Goal: Navigation & Orientation: Go to known website

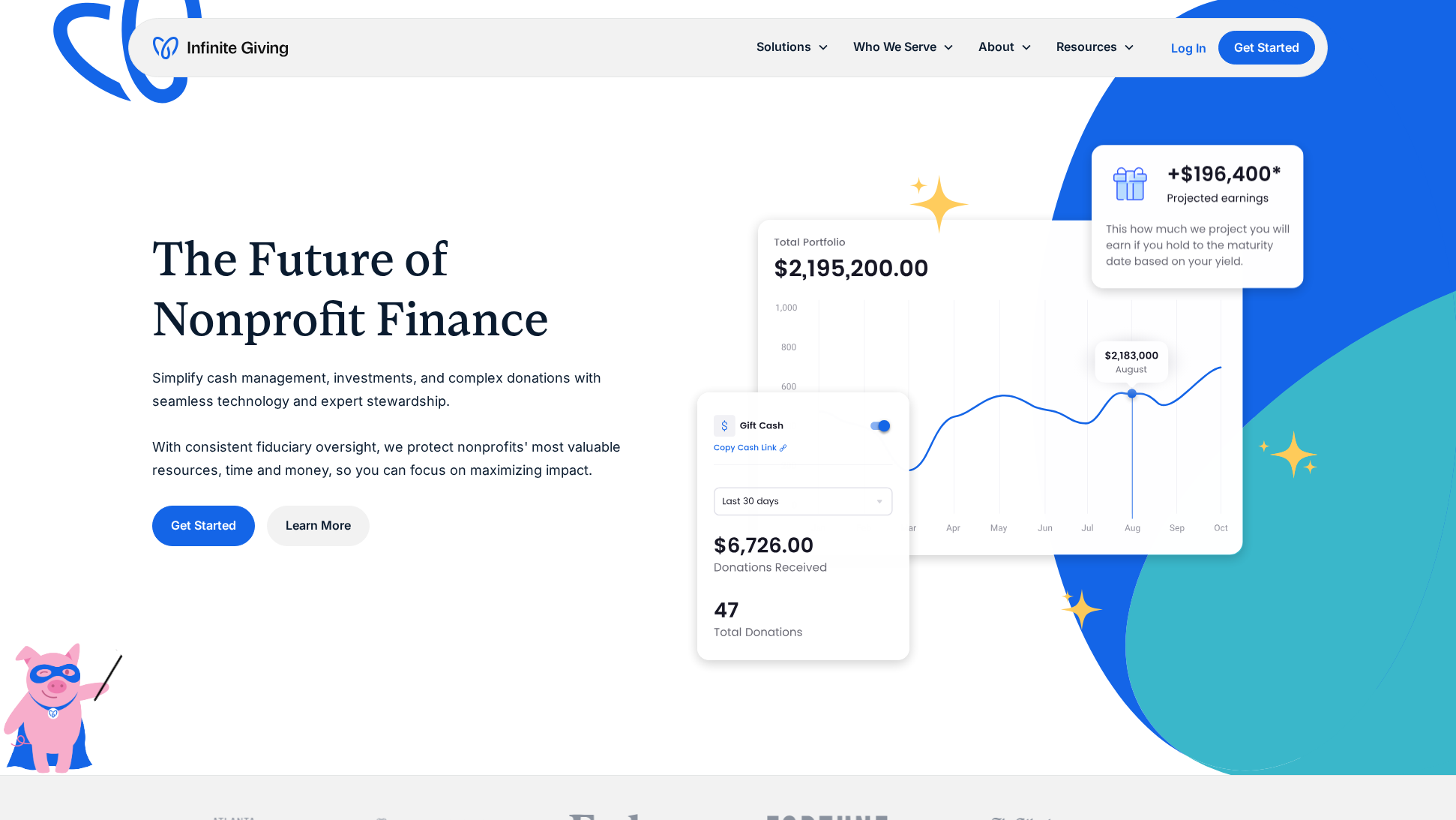
click at [1193, 43] on div "Log In" at bounding box center [1189, 47] width 35 height 12
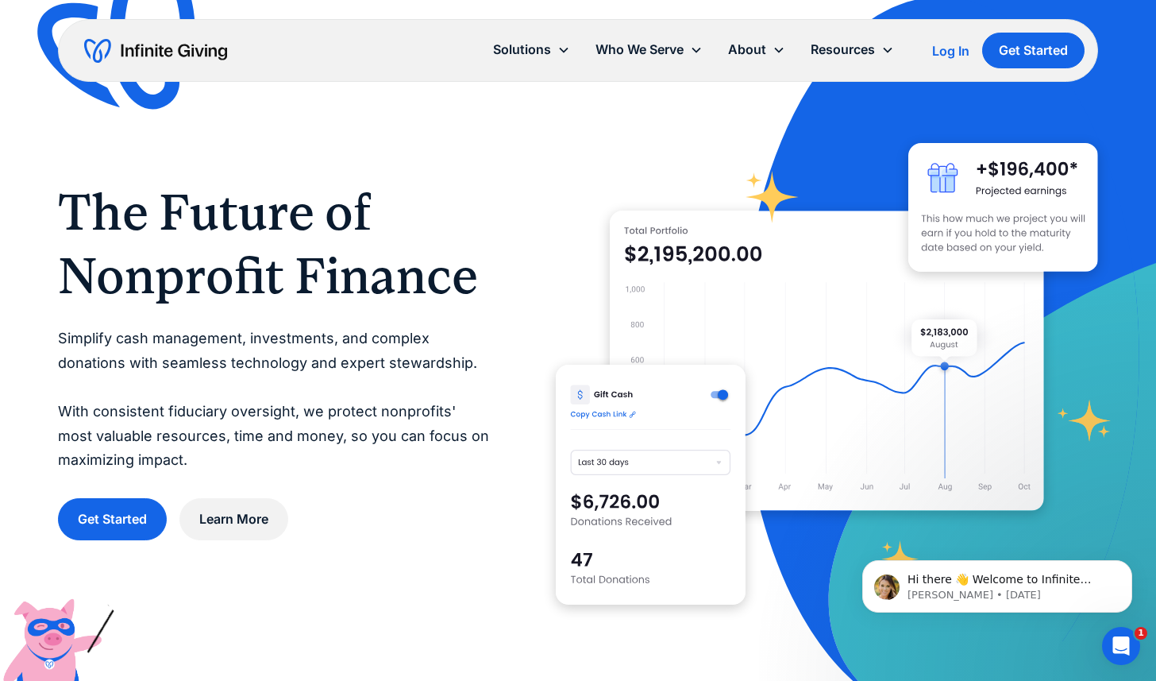
click at [936, 53] on div "Log In" at bounding box center [950, 50] width 37 height 13
